Goal: Find specific page/section: Find specific page/section

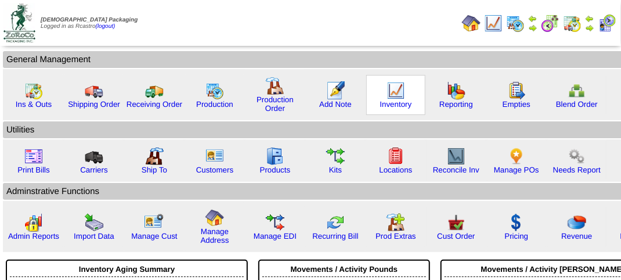
click at [391, 88] on img at bounding box center [396, 90] width 19 height 19
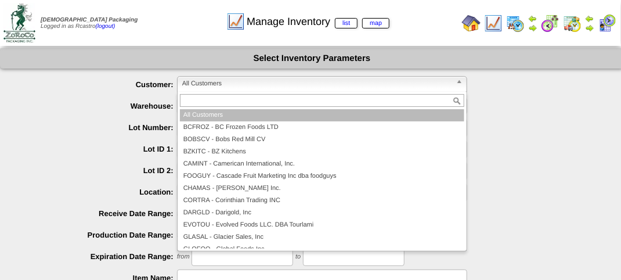
click at [237, 85] on span "All Customers" at bounding box center [316, 84] width 269 height 14
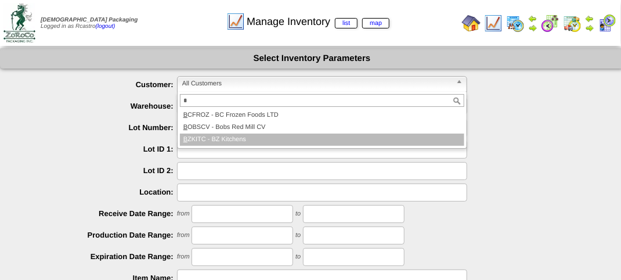
type input "*"
click at [246, 139] on li "B ZKITC - BZ Kitchens" at bounding box center [322, 140] width 285 height 12
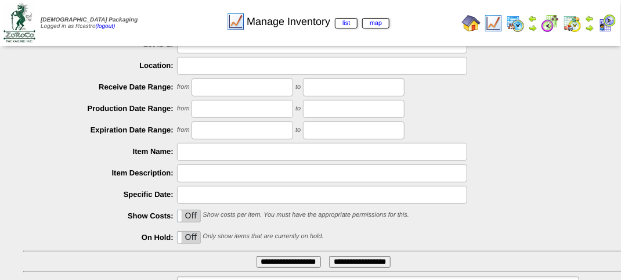
scroll to position [204, 0]
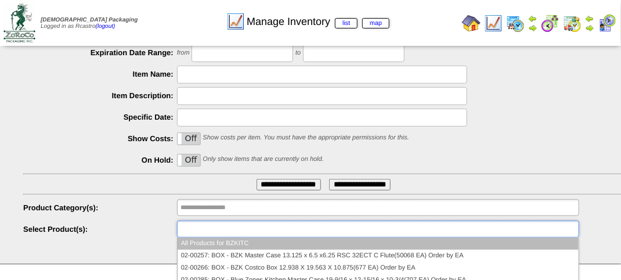
click at [216, 221] on ul at bounding box center [378, 229] width 402 height 17
click at [218, 208] on input "text" at bounding box center [218, 207] width 74 height 15
type input "**********"
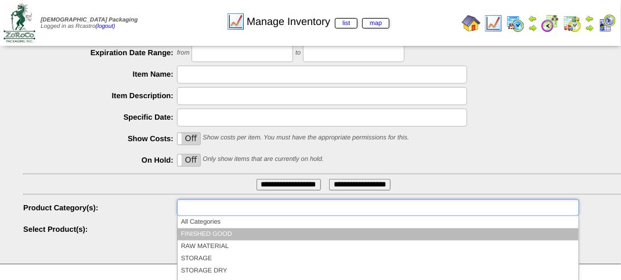
click at [224, 231] on li "FINISHED GOOD" at bounding box center [378, 234] width 401 height 12
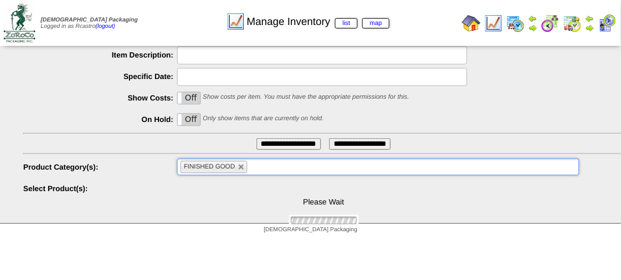
scroll to position [279, 0]
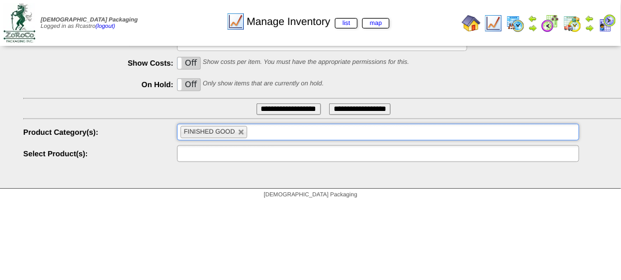
click at [223, 160] on input "text" at bounding box center [218, 153] width 74 height 15
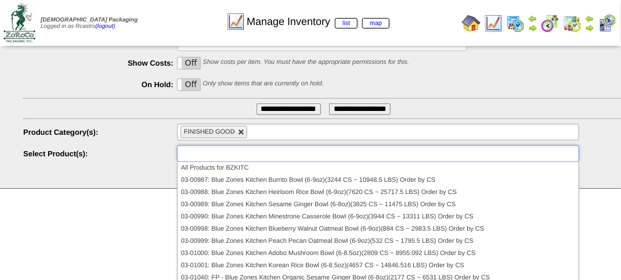
click at [242, 130] on link at bounding box center [241, 132] width 7 height 7
type input "**********"
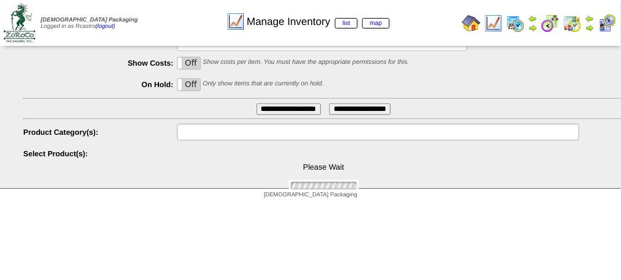
click at [225, 131] on input "text" at bounding box center [218, 132] width 74 height 15
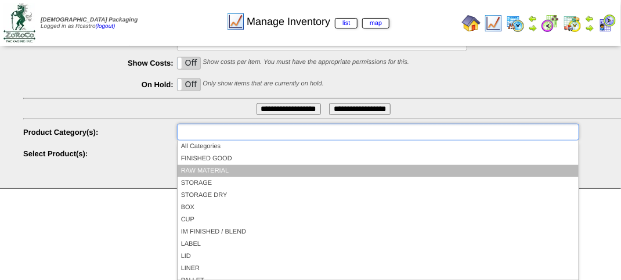
click at [210, 168] on li "RAW MATERIAL" at bounding box center [378, 171] width 401 height 12
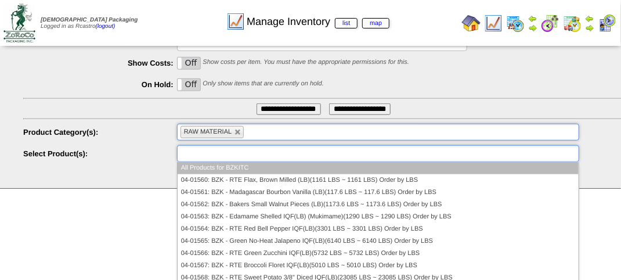
click at [211, 153] on input "text" at bounding box center [218, 153] width 74 height 15
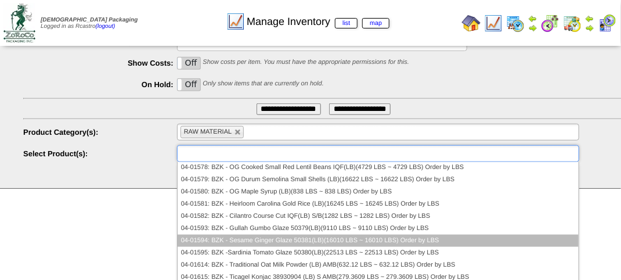
scroll to position [174, 0]
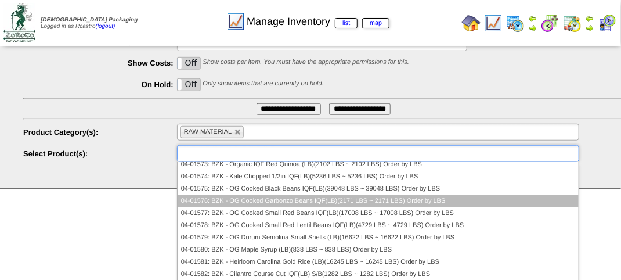
click at [214, 203] on li "04-01576: BZK - OG Cooked Garbonzo Beans IQF(LB)(2171 LBS ~ 2171 LBS) Order by …" at bounding box center [378, 201] width 401 height 12
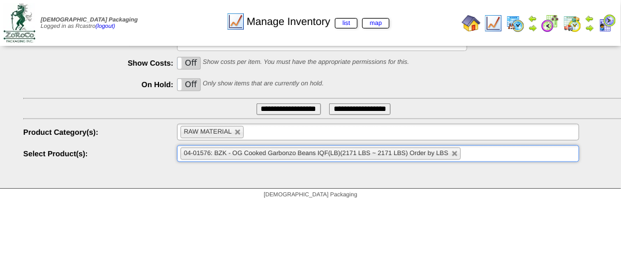
click at [266, 103] on input "**********" at bounding box center [289, 109] width 64 height 12
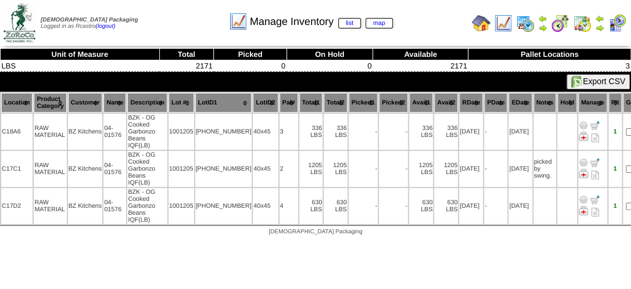
click at [13, 104] on th "Location" at bounding box center [16, 103] width 31 height 20
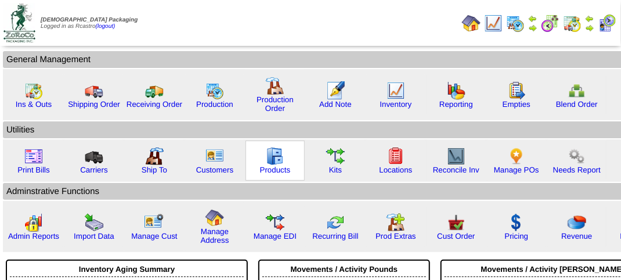
click at [269, 161] on img at bounding box center [275, 156] width 19 height 19
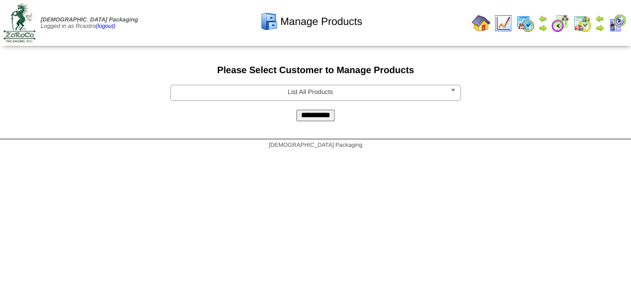
click at [310, 93] on span "List All Products" at bounding box center [309, 92] width 269 height 14
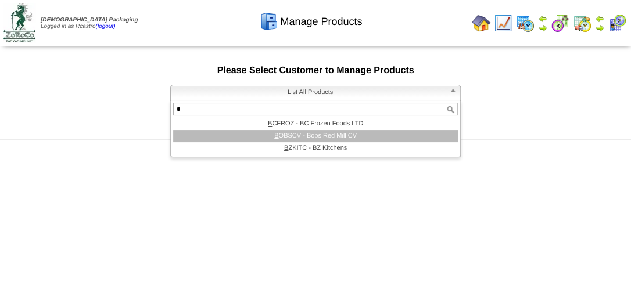
type input "*"
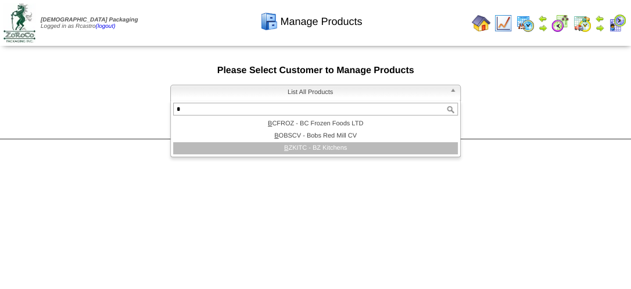
click at [322, 152] on li "B ZKITC - BZ Kitchens" at bounding box center [315, 148] width 285 height 12
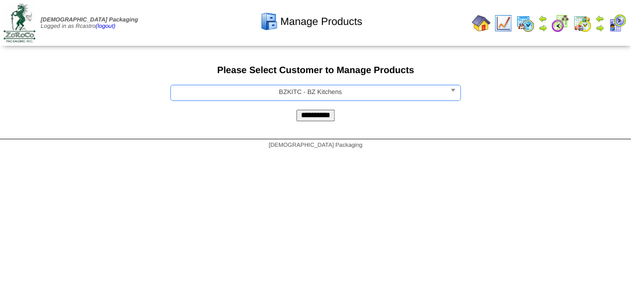
click at [310, 121] on input "**********" at bounding box center [315, 116] width 38 height 12
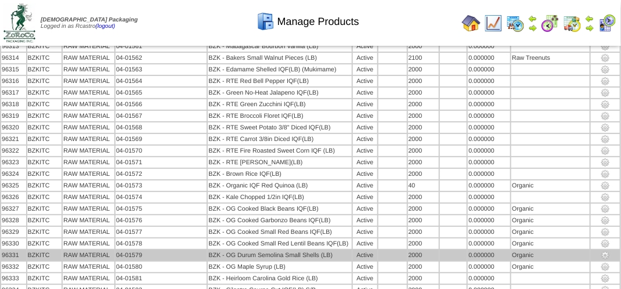
scroll to position [63, 0]
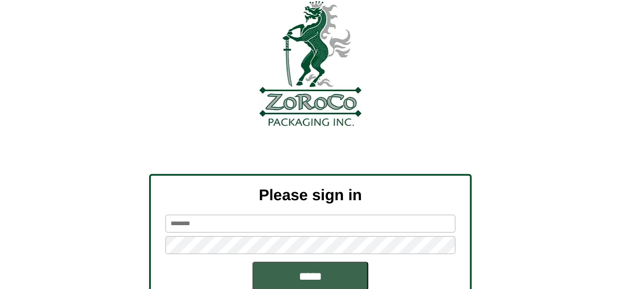
scroll to position [131, 0]
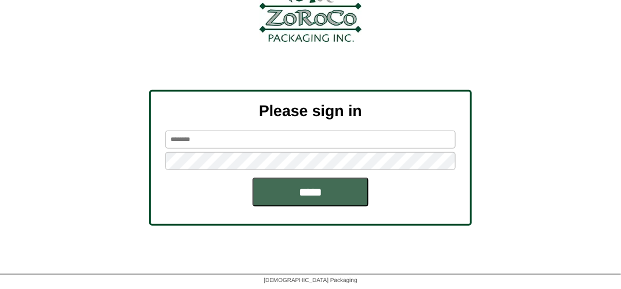
type input "*******"
click at [307, 193] on input "*****" at bounding box center [311, 192] width 116 height 29
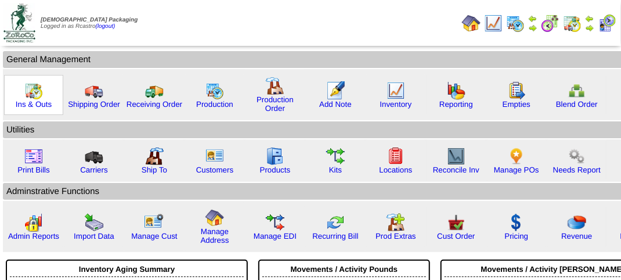
click at [38, 91] on img at bounding box center [33, 90] width 19 height 19
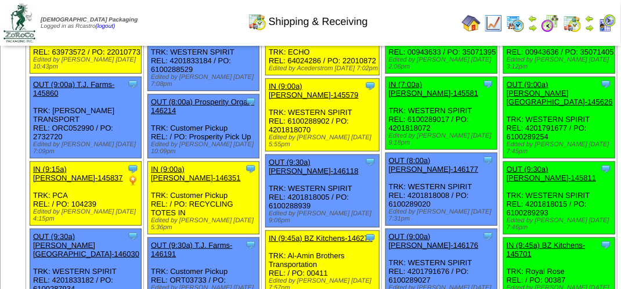
scroll to position [219, 0]
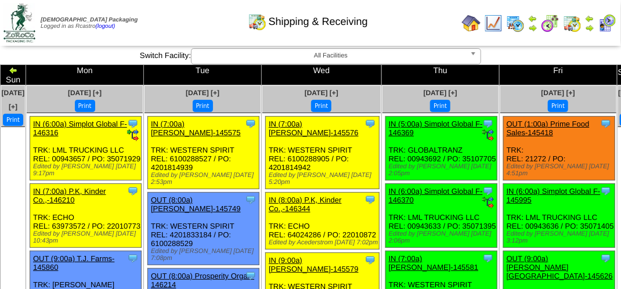
click at [186, 17] on div "Shipping & Receiving" at bounding box center [308, 18] width 355 height 32
click at [163, 32] on div "Shipping & Receiving" at bounding box center [308, 18] width 355 height 32
click at [163, 31] on div "Shipping & Receiving" at bounding box center [308, 18] width 355 height 32
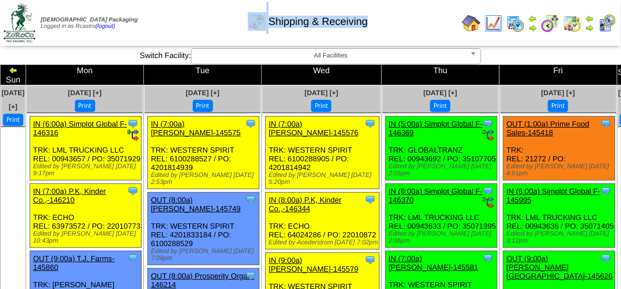
click at [163, 31] on div "Shipping & Receiving" at bounding box center [308, 18] width 355 height 32
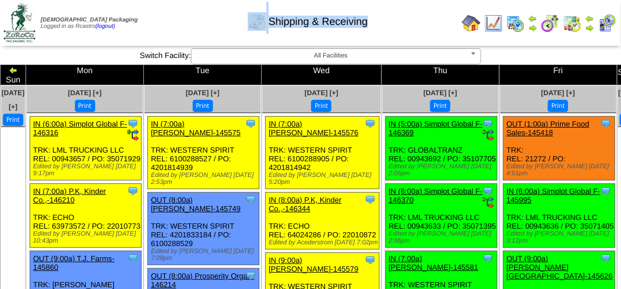
click at [163, 31] on div "Shipping & Receiving" at bounding box center [308, 18] width 355 height 32
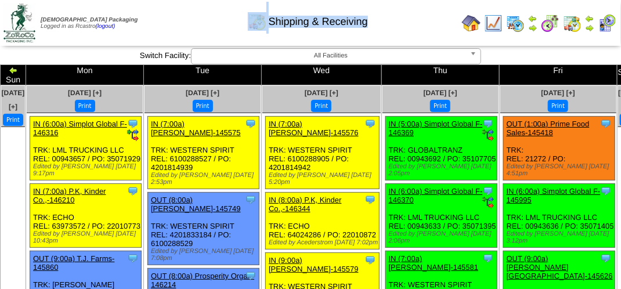
click at [163, 31] on div "Shipping & Receiving" at bounding box center [308, 18] width 355 height 32
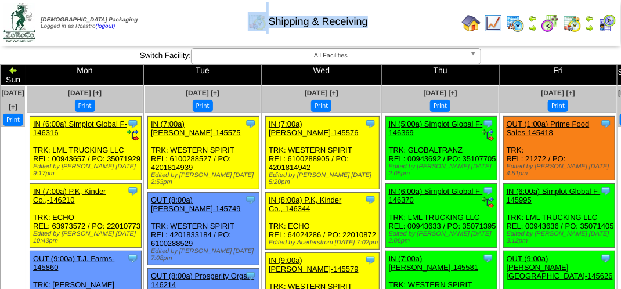
click at [163, 31] on div "Shipping & Receiving" at bounding box center [308, 18] width 355 height 32
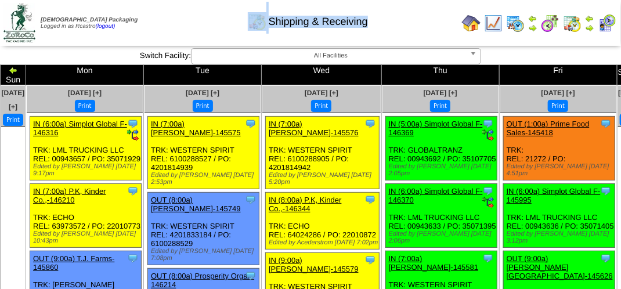
click at [163, 31] on div "Shipping & Receiving" at bounding box center [308, 18] width 355 height 32
click at [165, 30] on div "Shipping & Receiving" at bounding box center [308, 18] width 355 height 32
click at [181, 16] on div "Shipping & Receiving" at bounding box center [308, 18] width 355 height 32
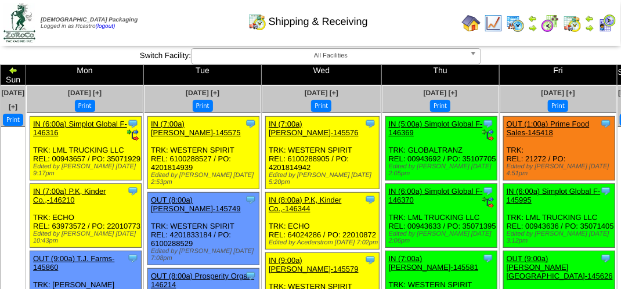
click at [207, 18] on div "Shipping & Receiving" at bounding box center [308, 18] width 355 height 32
